Goal: Transaction & Acquisition: Download file/media

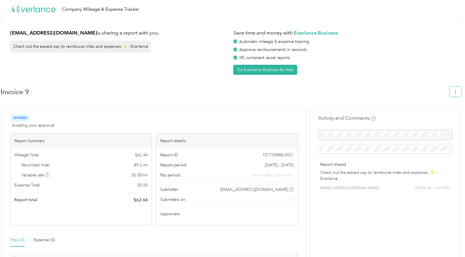
click at [458, 93] on icon "button" at bounding box center [456, 92] width 4 height 4
click at [447, 116] on span "Download" at bounding box center [442, 119] width 19 height 6
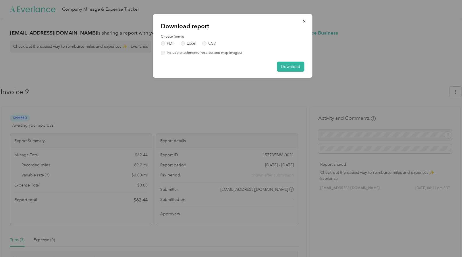
click at [235, 53] on label "Include attachments (receipts and map images)" at bounding box center [203, 52] width 77 height 5
click at [186, 42] on label "Excel" at bounding box center [189, 43] width 16 height 4
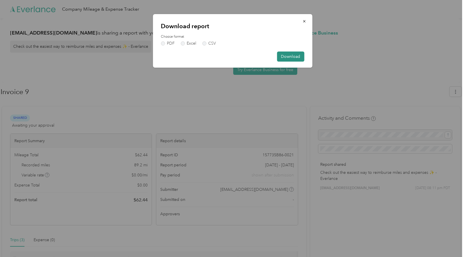
click at [296, 57] on button "Download" at bounding box center [290, 56] width 27 height 10
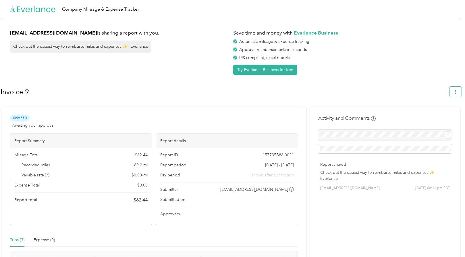
click at [457, 89] on span "button" at bounding box center [456, 91] width 4 height 5
click at [447, 116] on span "Download" at bounding box center [442, 119] width 19 height 6
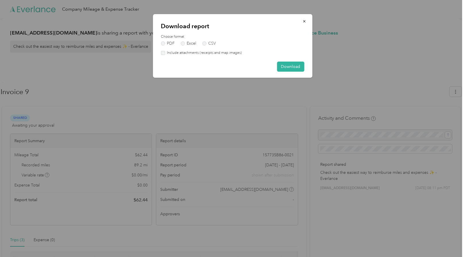
click at [183, 53] on label "Include attachments (receipts and map images)" at bounding box center [203, 52] width 77 height 5
click at [290, 65] on button "Download" at bounding box center [290, 67] width 27 height 10
